Goal: Task Accomplishment & Management: Use online tool/utility

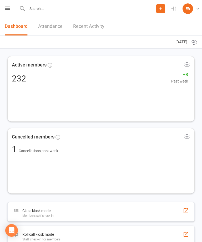
click at [108, 7] on input "text" at bounding box center [90, 8] width 131 height 7
click at [93, 11] on input "text" at bounding box center [101, 8] width 183 height 7
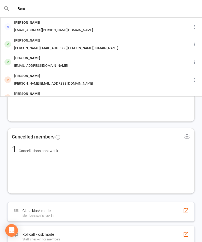
type input "Bent"
click at [43, 59] on div "[PERSON_NAME]" at bounding box center [41, 58] width 57 height 8
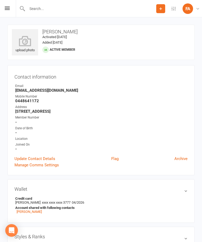
click at [26, 44] on icon at bounding box center [25, 41] width 26 height 11
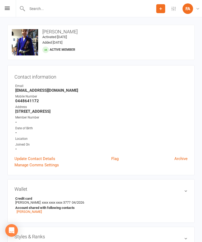
click at [8, 17] on div "Prospect Member Non-attending contact Class / event Appointment Grading event T…" at bounding box center [101, 8] width 202 height 17
click at [10, 6] on div "Prospect Member Non-attending contact Class / event Appointment Grading event T…" at bounding box center [101, 8] width 202 height 17
click at [6, 12] on div "Prospect Member Non-attending contact Class / event Appointment Grading event T…" at bounding box center [101, 8] width 202 height 17
click at [6, 9] on icon at bounding box center [7, 8] width 5 height 3
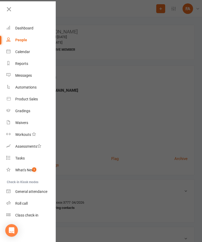
click at [29, 204] on link "Roll call" at bounding box center [31, 204] width 50 height 12
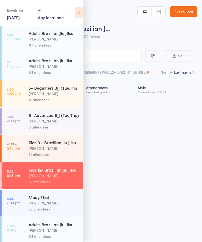
click at [78, 17] on icon at bounding box center [79, 12] width 8 height 11
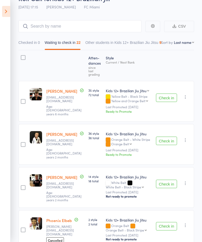
click at [171, 137] on button "Check in" at bounding box center [166, 141] width 21 height 8
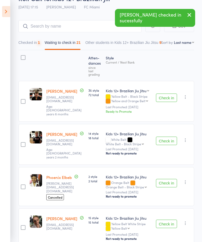
click at [174, 137] on button "Check in" at bounding box center [166, 141] width 21 height 8
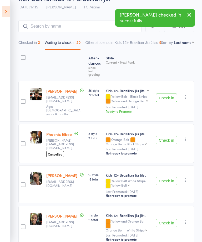
click at [188, 136] on button "button" at bounding box center [185, 139] width 6 height 6
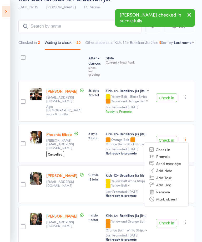
click at [164, 188] on li "Remove" at bounding box center [166, 191] width 43 height 7
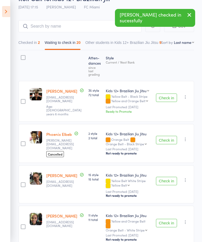
scroll to position [47, 0]
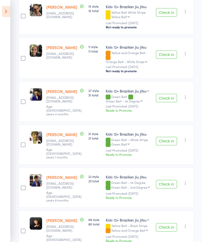
click at [168, 137] on button "Check in" at bounding box center [166, 141] width 21 height 8
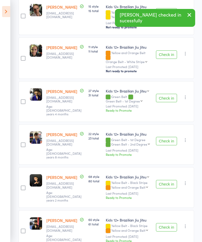
click at [175, 137] on button "Check in" at bounding box center [166, 141] width 21 height 8
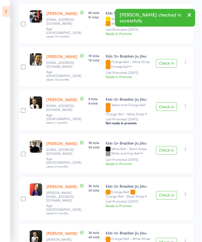
scroll to position [323, 0]
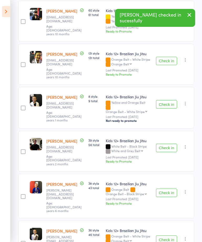
click at [168, 144] on button "Check in" at bounding box center [166, 148] width 21 height 8
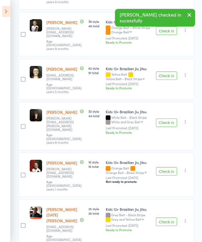
scroll to position [489, 0]
click at [166, 218] on button "Check in" at bounding box center [166, 222] width 21 height 8
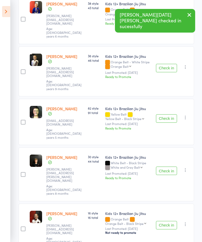
scroll to position [465, 0]
